Goal: Transaction & Acquisition: Purchase product/service

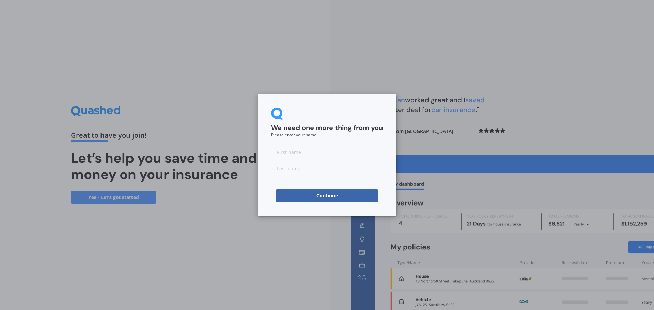
click at [298, 154] on input at bounding box center [327, 152] width 112 height 14
type input "[PERSON_NAME]"
type input "Brown"
click at [290, 192] on button "Continue" at bounding box center [327, 196] width 102 height 14
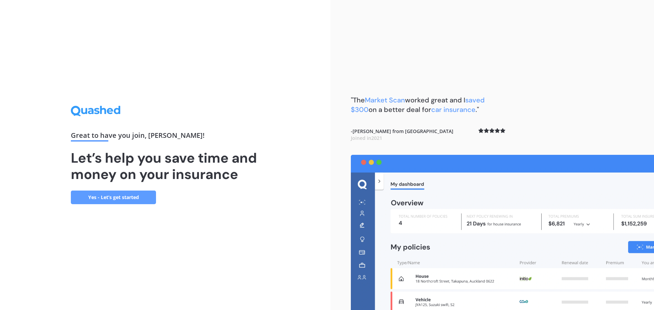
click at [112, 196] on link "Yes - Let’s get started" at bounding box center [113, 198] width 85 height 14
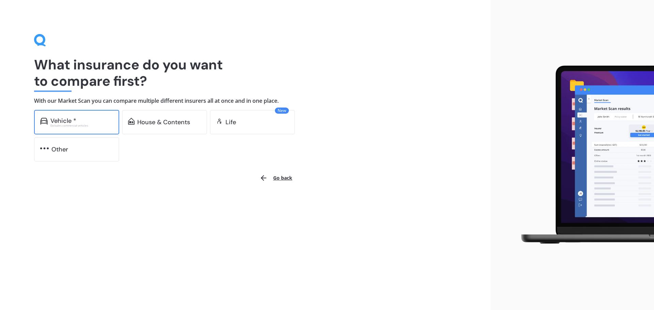
click at [65, 121] on div "Vehicle *" at bounding box center [63, 121] width 26 height 7
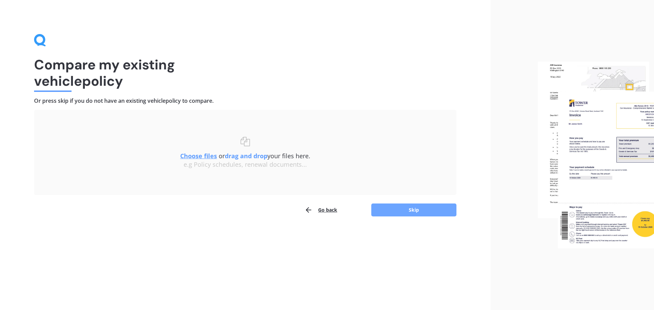
click at [410, 211] on button "Skip" at bounding box center [413, 210] width 85 height 13
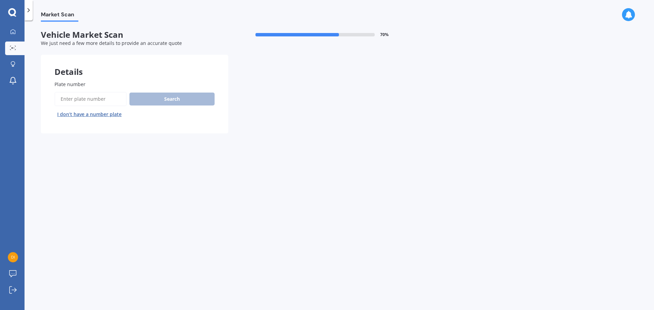
click at [84, 102] on input "Plate number" at bounding box center [91, 99] width 72 height 14
type input "QTE875"
click at [168, 95] on button "Search" at bounding box center [171, 99] width 85 height 13
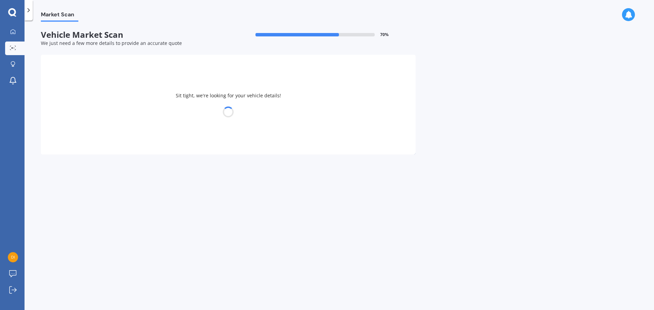
select select "VOLVO"
select select "XC60"
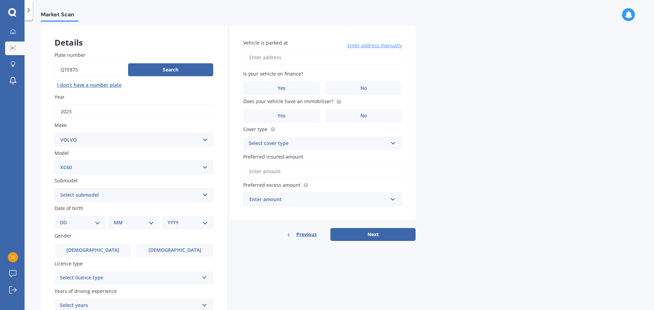
scroll to position [68, 0]
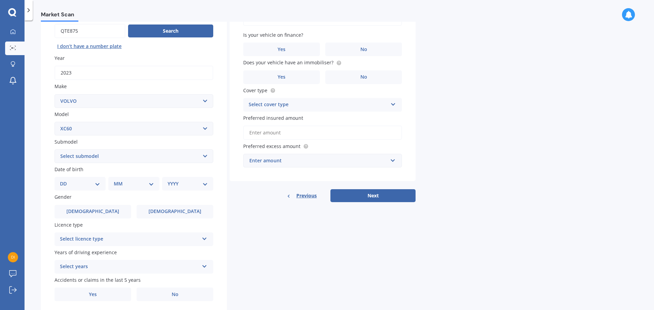
click at [204, 156] on select "Select submodel Diesel turbo Petrol Petrol Turbo T8 Hybrid" at bounding box center [134, 157] width 159 height 14
select select "T8 HYBRID"
click at [55, 150] on select "Select submodel Diesel turbo Petrol Petrol Turbo T8 Hybrid" at bounding box center [134, 157] width 159 height 14
click at [101, 186] on div "DD 01 02 03 04 05 06 07 08 09 10 11 12 13 14 15 16 17 18 19 20 21 22 23 24 25 2…" at bounding box center [80, 184] width 51 height 14
click at [97, 184] on select "DD 01 02 03 04 05 06 07 08 09 10 11 12 13 14 15 16 17 18 19 20 21 22 23 24 25 2…" at bounding box center [80, 183] width 40 height 7
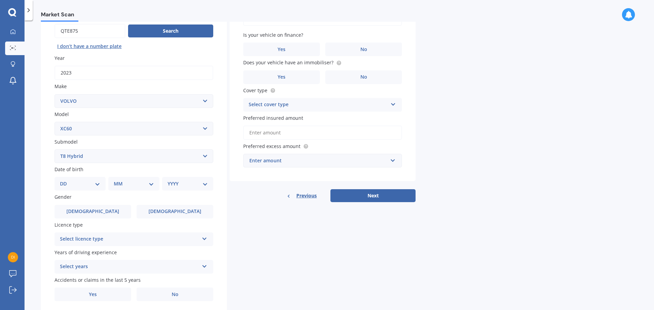
select select "16"
click at [65, 180] on select "DD 01 02 03 04 05 06 07 08 09 10 11 12 13 14 15 16 17 18 19 20 21 22 23 24 25 2…" at bounding box center [80, 183] width 40 height 7
click at [148, 183] on select "MM 01 02 03 04 05 06 07 08 09 10 11 12" at bounding box center [135, 183] width 37 height 7
select select "07"
click at [117, 180] on select "MM 01 02 03 04 05 06 07 08 09 10 11 12" at bounding box center [135, 183] width 37 height 7
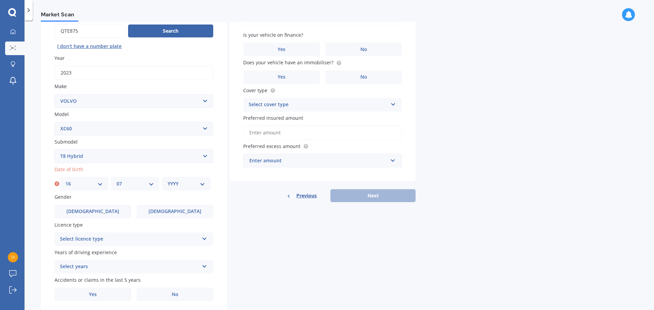
click at [202, 187] on select "YYYY 2025 2024 2023 2022 2021 2020 2019 2018 2017 2016 2015 2014 2013 2012 2011…" at bounding box center [186, 183] width 37 height 7
select select "1971"
click at [168, 180] on select "YYYY 2025 2024 2023 2022 2021 2020 2019 2018 2017 2016 2015 2014 2013 2012 2011…" at bounding box center [186, 183] width 37 height 7
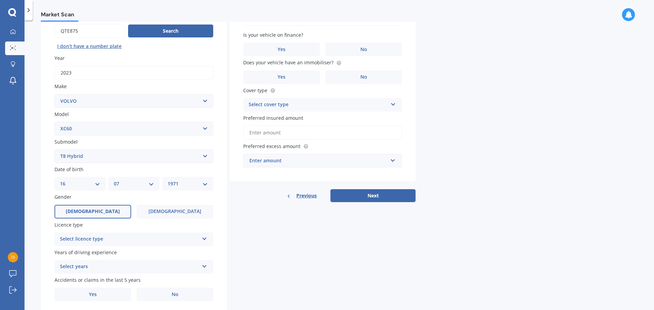
click at [105, 208] on label "[DEMOGRAPHIC_DATA]" at bounding box center [93, 212] width 77 height 14
click at [0, 0] on input "[DEMOGRAPHIC_DATA]" at bounding box center [0, 0] width 0 height 0
click at [113, 239] on div "Select licence type" at bounding box center [129, 239] width 139 height 8
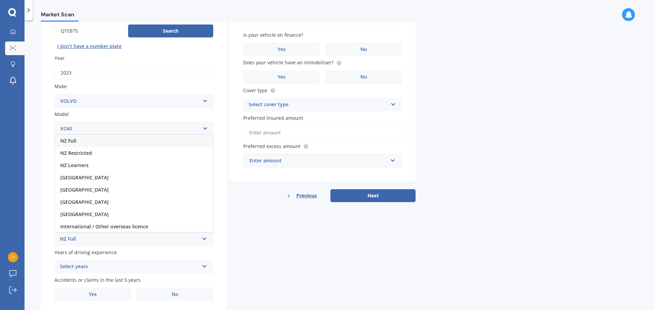
click at [82, 142] on div "NZ Full" at bounding box center [134, 141] width 158 height 12
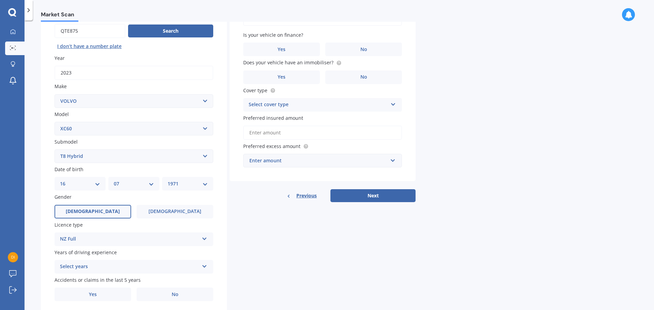
scroll to position [91, 0]
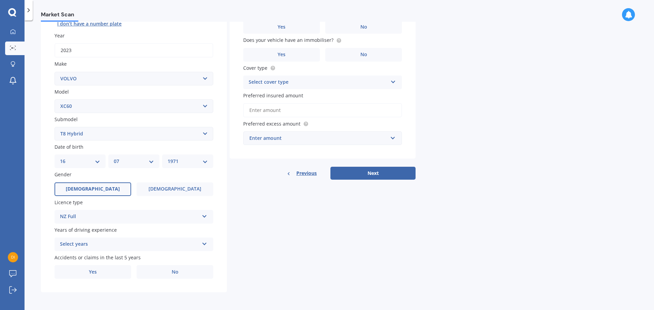
click at [106, 243] on div "Select years" at bounding box center [129, 245] width 139 height 8
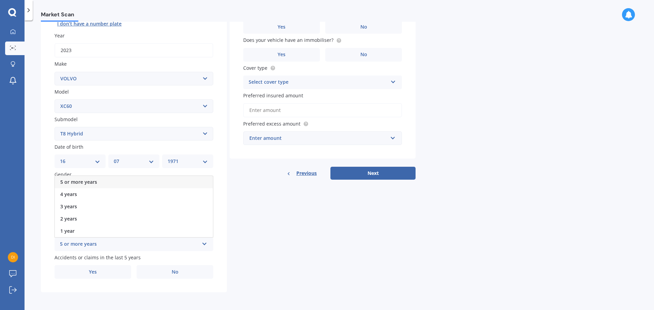
click at [97, 181] on div "5 or more years" at bounding box center [134, 182] width 158 height 12
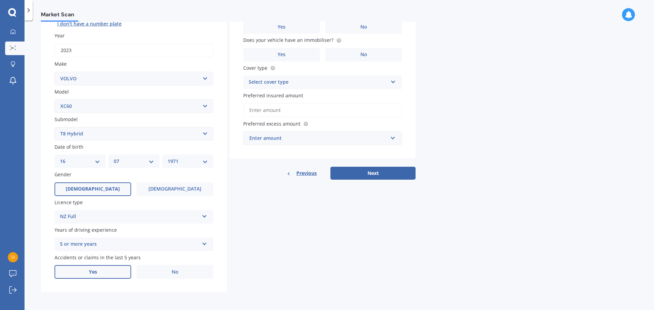
click at [87, 267] on label "Yes" at bounding box center [93, 272] width 77 height 14
click at [0, 0] on input "Yes" at bounding box center [0, 0] width 0 height 0
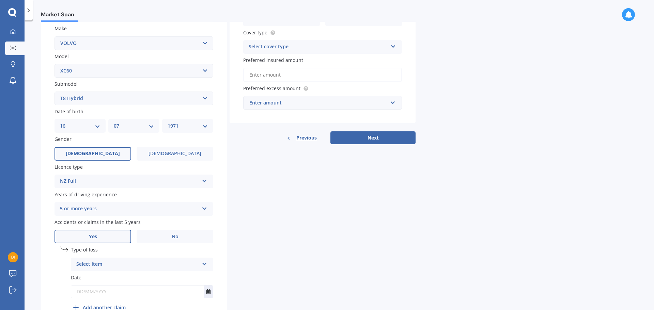
scroll to position [165, 0]
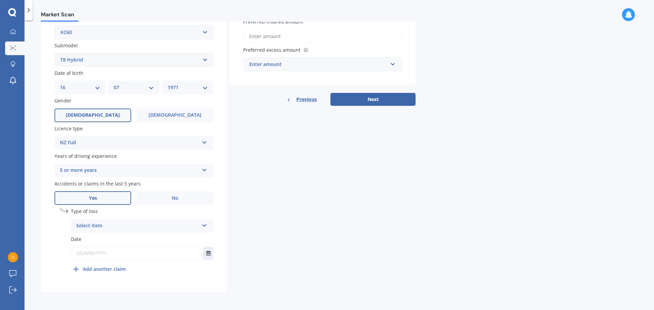
click at [111, 222] on div "Select item" at bounding box center [137, 226] width 123 height 8
click at [109, 251] on span "Not at fault accident" at bounding box center [101, 251] width 48 height 6
click at [114, 255] on input "text" at bounding box center [137, 253] width 133 height 12
type input "0"
type input "[DATE]"
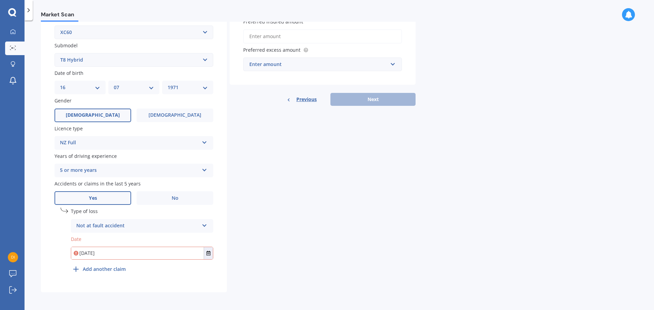
click at [123, 228] on div "Not at fault accident" at bounding box center [137, 226] width 123 height 8
click at [127, 223] on div "Not at fault accident" at bounding box center [137, 226] width 123 height 8
click at [201, 277] on div "undefined 1 Type of loss Not at fault accident At fault accident Not at fault a…" at bounding box center [134, 243] width 159 height 71
click at [103, 251] on span "Not at fault accident" at bounding box center [101, 251] width 48 height 6
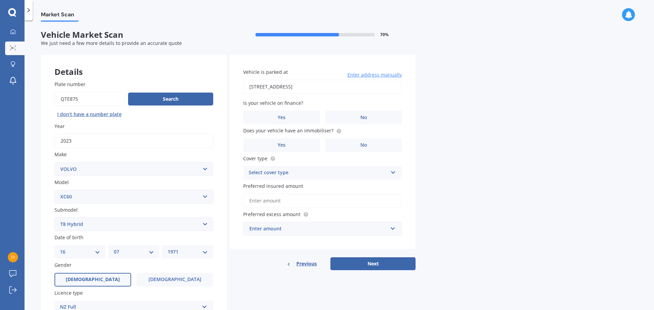
type input "[STREET_ADDRESS]"
click at [354, 118] on label "No" at bounding box center [363, 118] width 77 height 14
click at [0, 0] on input "No" at bounding box center [0, 0] width 0 height 0
click at [287, 144] on label "Yes" at bounding box center [281, 146] width 77 height 14
click at [0, 0] on input "Yes" at bounding box center [0, 0] width 0 height 0
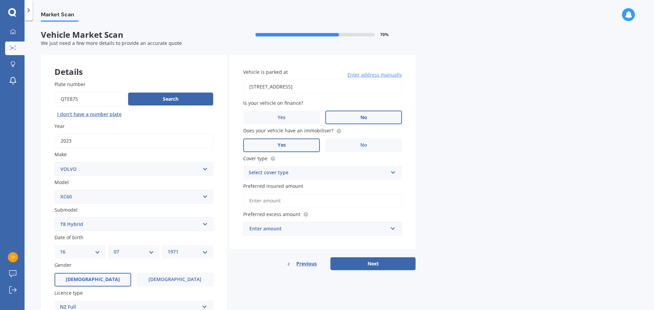
click at [298, 172] on div "Select cover type" at bounding box center [318, 173] width 139 height 8
click at [294, 184] on div "Comprehensive" at bounding box center [323, 186] width 158 height 12
click at [277, 202] on input "Preferred insured amount" at bounding box center [322, 201] width 159 height 14
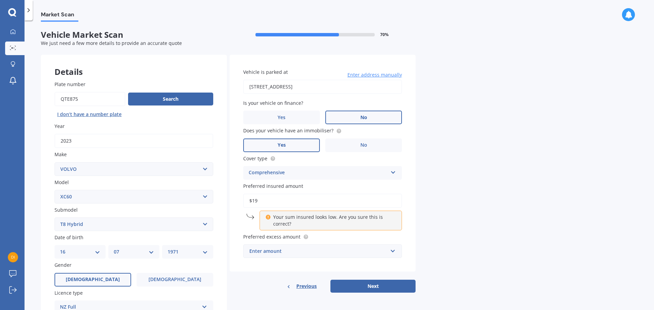
type input "$1"
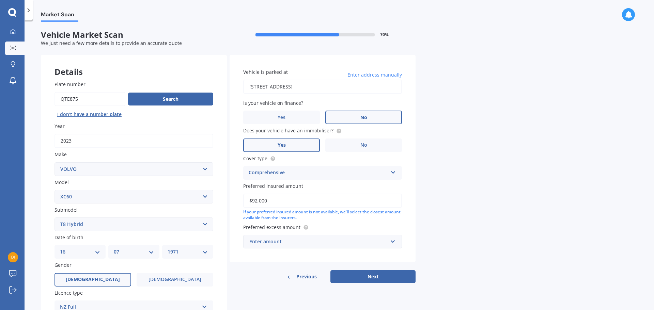
type input "$92,000"
click at [341, 242] on div "Enter amount" at bounding box center [318, 241] width 138 height 7
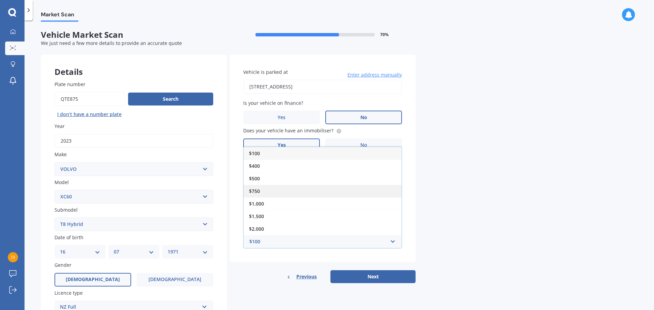
click at [271, 190] on div "$750" at bounding box center [323, 191] width 158 height 13
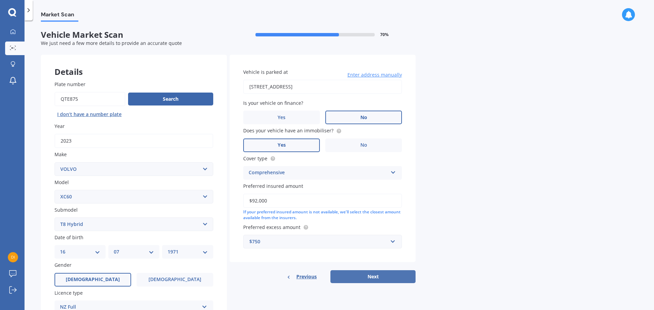
click at [372, 275] on button "Next" at bounding box center [372, 276] width 85 height 13
select select "16"
select select "07"
select select "1971"
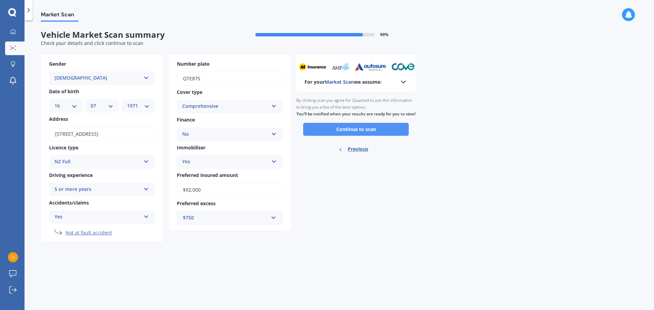
click at [357, 134] on button "Continue to scan" at bounding box center [356, 129] width 106 height 13
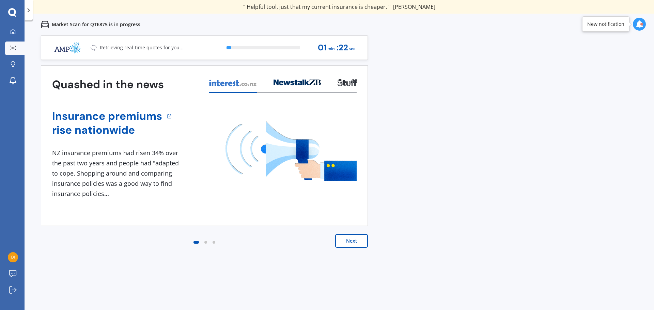
click at [344, 239] on button "Next" at bounding box center [351, 241] width 33 height 14
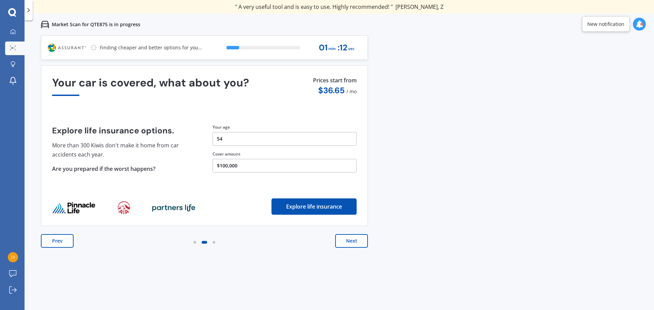
click at [244, 166] on button "$100,000" at bounding box center [285, 166] width 144 height 14
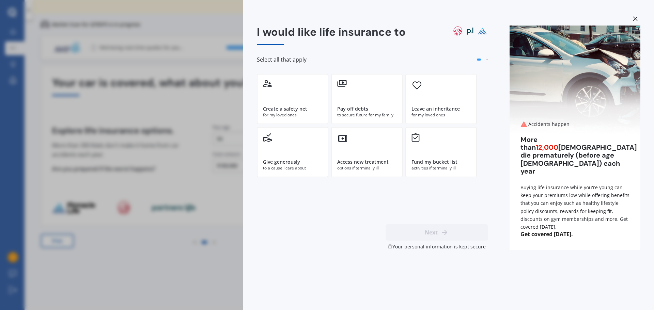
click at [636, 17] on icon at bounding box center [635, 18] width 5 height 5
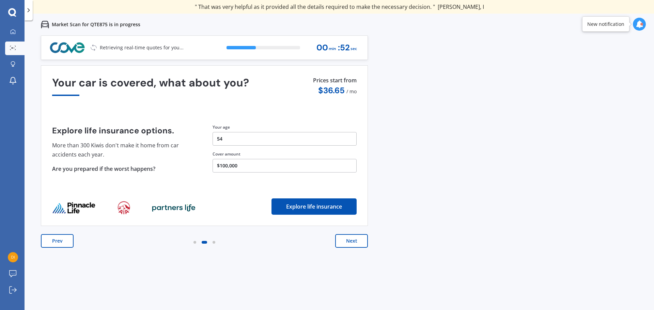
drag, startPoint x: 354, startPoint y: 239, endPoint x: 208, endPoint y: 221, distance: 146.6
click at [208, 224] on div "Quashed in the news Insurance premiums rise nationwide 1 NZ insurance premiums …" at bounding box center [204, 163] width 327 height 196
click at [240, 166] on button "$100,000" at bounding box center [285, 166] width 144 height 14
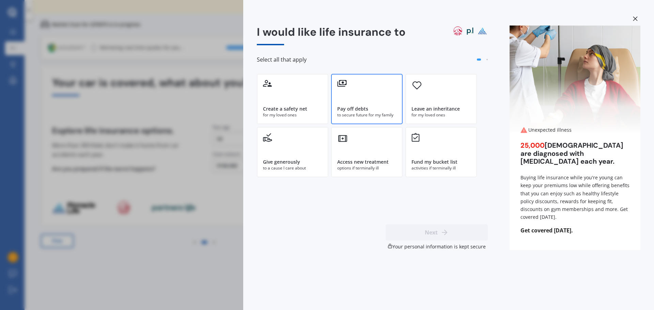
click at [356, 108] on div "Pay off debts" at bounding box center [352, 109] width 31 height 7
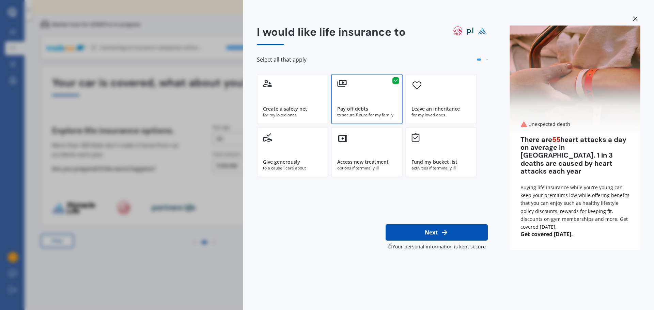
click at [428, 230] on button "Next" at bounding box center [437, 232] width 102 height 16
select select "16"
select select "07"
select select "1971"
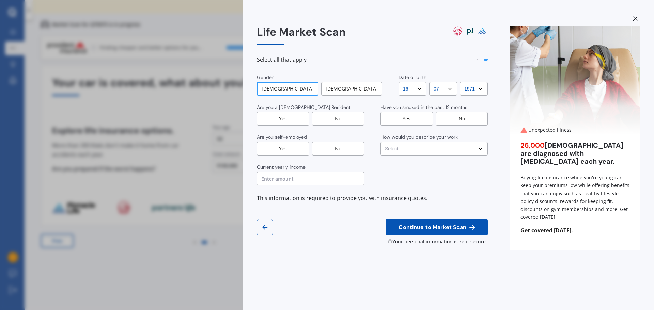
click at [280, 119] on div "Yes" at bounding box center [283, 119] width 52 height 14
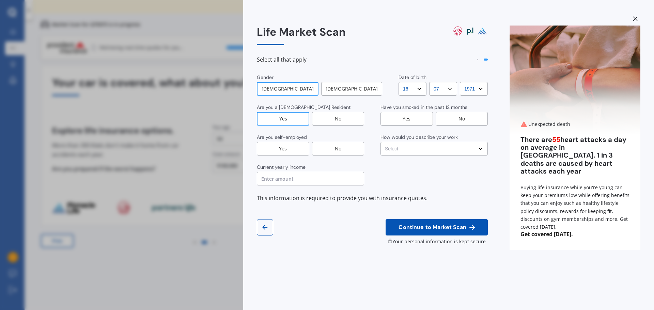
click at [281, 149] on div "Yes" at bounding box center [283, 149] width 52 height 14
click at [458, 120] on div "No" at bounding box center [462, 119] width 52 height 14
click at [446, 149] on select "Select No manual work e.g. lawyer, consultant, engineer Light manual work [PERS…" at bounding box center [434, 149] width 107 height 14
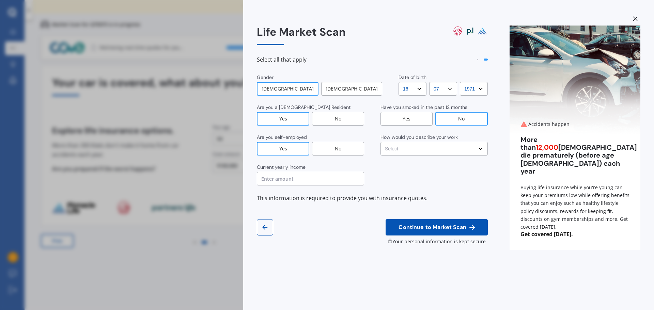
select select "No manual work e.g. lawyer, consultant, engineer"
click at [381, 142] on select "Select No manual work e.g. lawyer, consultant, engineer Light manual work [PERS…" at bounding box center [434, 149] width 107 height 14
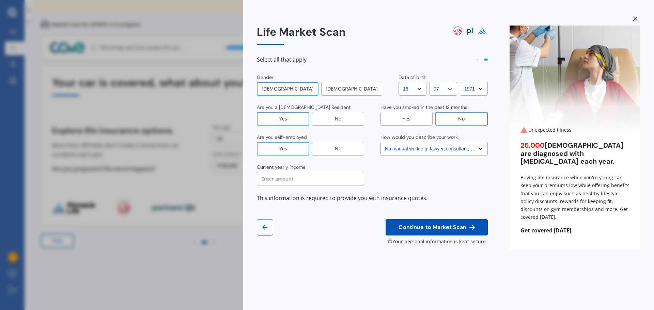
click at [298, 177] on input "text" at bounding box center [310, 179] width 107 height 14
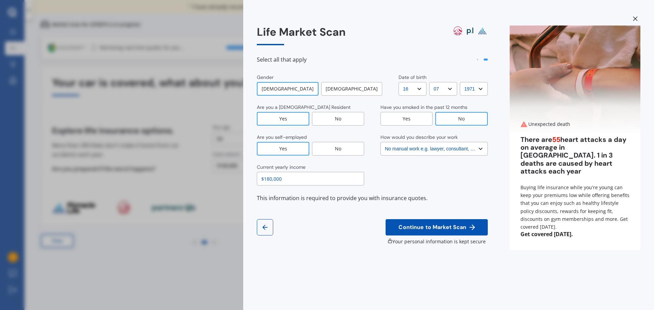
type input "$180,000"
click at [438, 228] on span "Continue to Market Scan" at bounding box center [432, 227] width 71 height 6
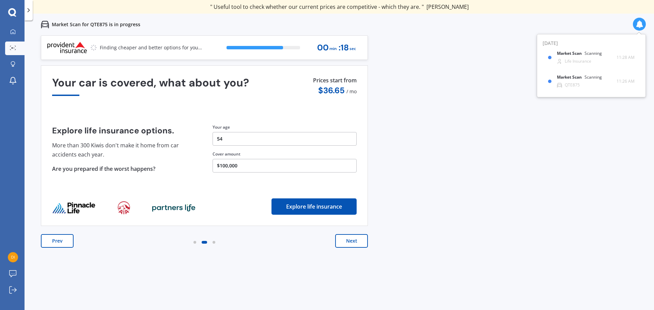
click at [242, 162] on button "$100,000" at bounding box center [285, 166] width 144 height 14
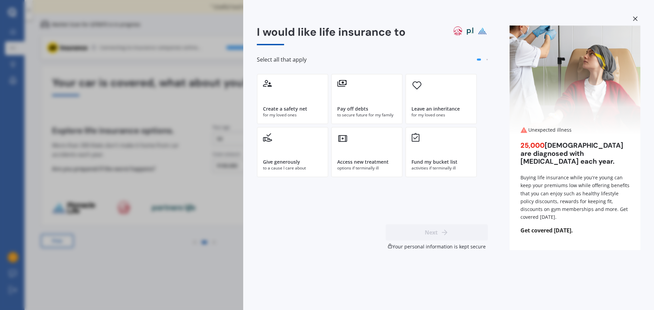
click at [635, 19] on icon at bounding box center [635, 18] width 5 height 5
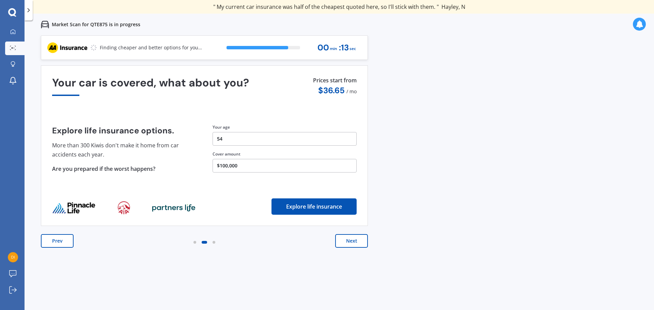
click at [353, 239] on button "Next" at bounding box center [351, 241] width 33 height 14
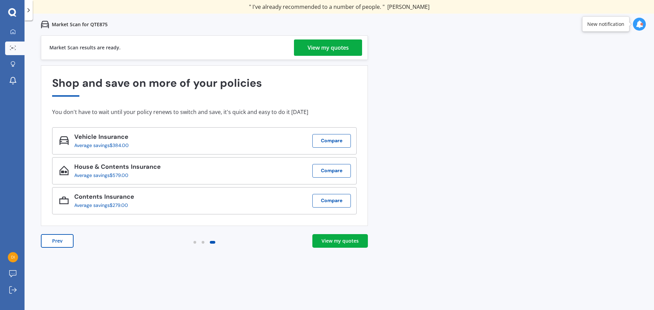
click at [342, 239] on div "View my quotes" at bounding box center [340, 241] width 37 height 7
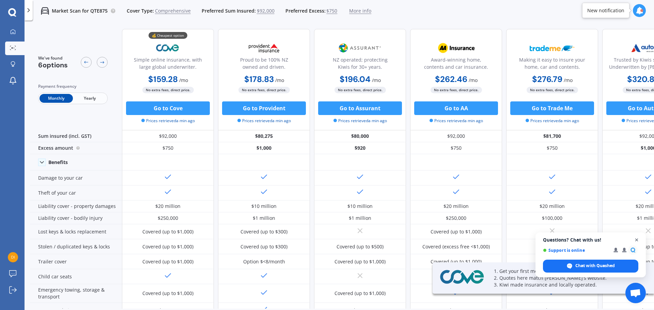
click at [637, 238] on span "Open chat" at bounding box center [637, 240] width 9 height 9
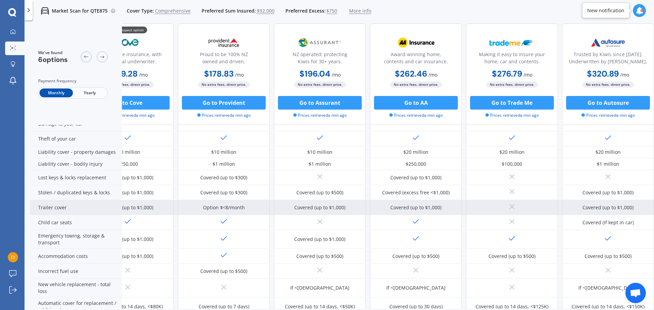
scroll to position [0, 44]
